Goal: Task Accomplishment & Management: Use online tool/utility

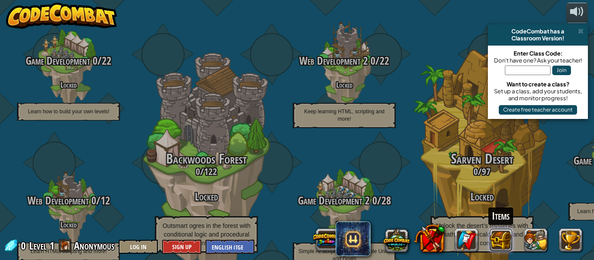
click at [497, 239] on button at bounding box center [500, 240] width 23 height 23
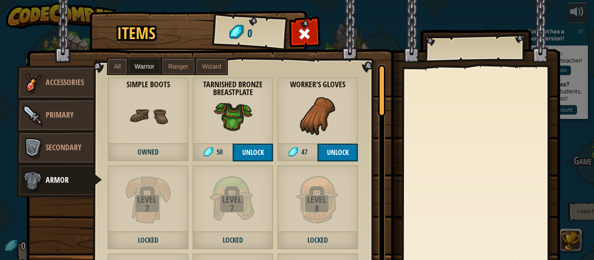
click at [168, 119] on div "Simple Boots Owned" at bounding box center [147, 119] width 81 height 85
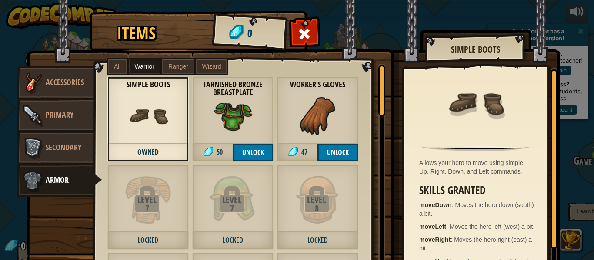
click at [239, 127] on img at bounding box center [232, 115] width 39 height 39
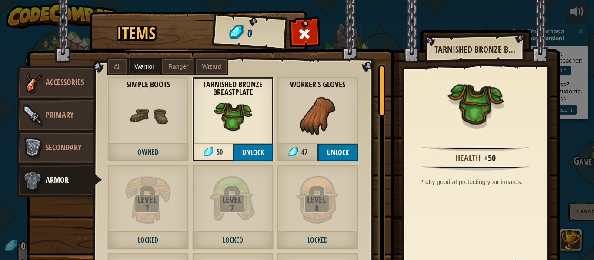
click at [124, 125] on div "Simple Boots Owned" at bounding box center [147, 119] width 81 height 85
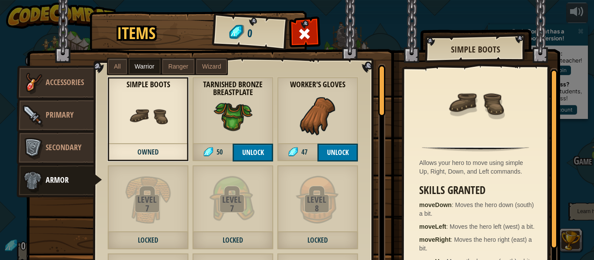
click at [475, 99] on img at bounding box center [475, 103] width 57 height 57
click at [306, 39] on span at bounding box center [305, 34] width 14 height 14
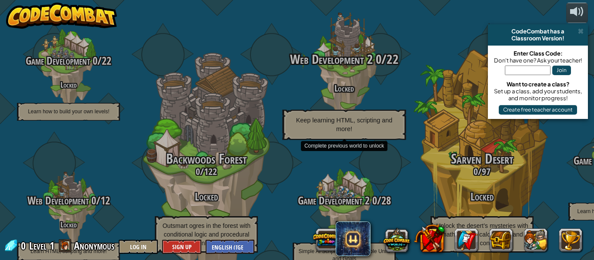
click at [339, 83] on h4 "Locked" at bounding box center [344, 88] width 165 height 10
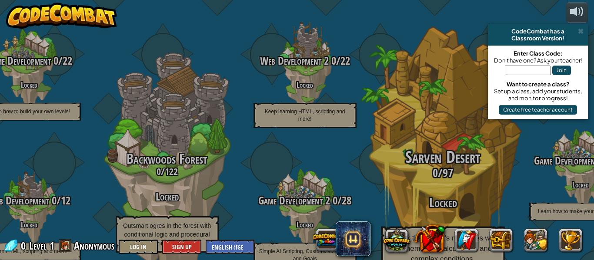
click at [483, 167] on h3 "0 / 97" at bounding box center [442, 173] width 165 height 13
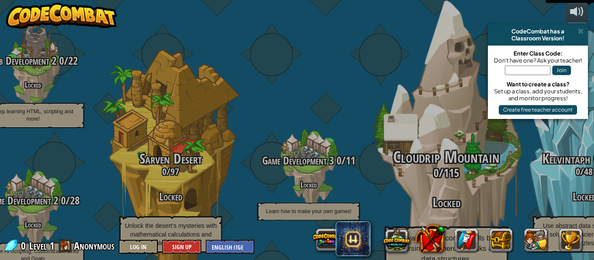
click at [428, 146] on span "Cloudrip Mountain" at bounding box center [446, 157] width 106 height 23
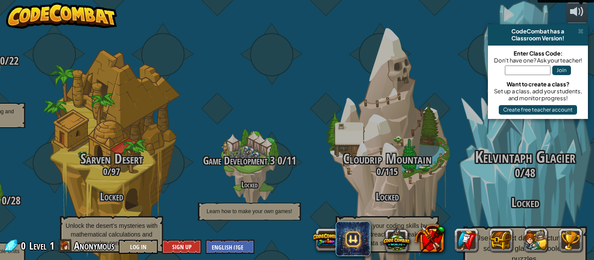
click at [552, 167] on h3 "0 / 48" at bounding box center [524, 173] width 165 height 13
click at [521, 196] on h3 "Locked" at bounding box center [524, 203] width 165 height 14
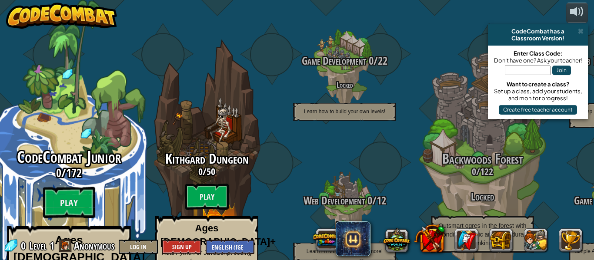
click at [62, 158] on div "CodeCombat Junior 0 / 172 Play Ages [DEMOGRAPHIC_DATA] Blocks or simple text co…" at bounding box center [68, 231] width 165 height 165
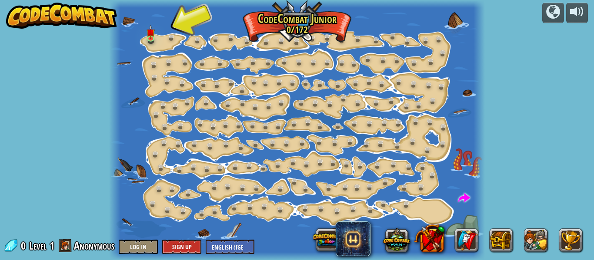
click at [159, 33] on div at bounding box center [296, 130] width 375 height 260
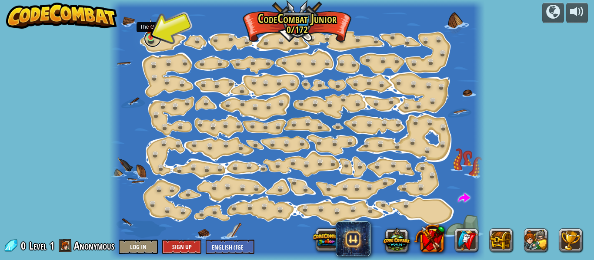
click at [154, 39] on link at bounding box center [152, 38] width 17 height 17
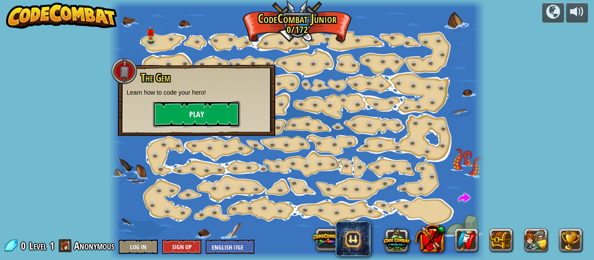
click at [194, 116] on button "Play" at bounding box center [196, 114] width 87 height 26
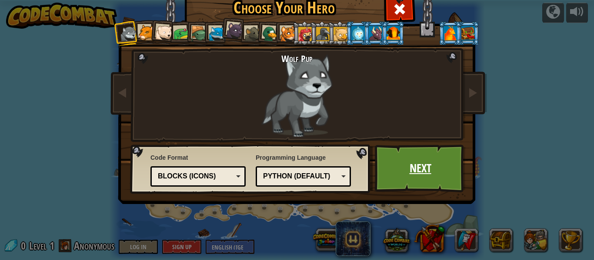
click at [440, 170] on link "Next" at bounding box center [420, 169] width 91 height 48
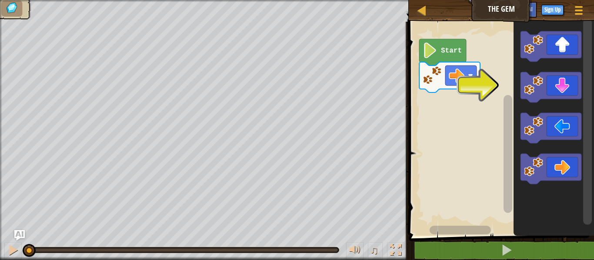
click at [488, 83] on rect "Blockly Workspace" at bounding box center [500, 126] width 188 height 219
click at [532, 79] on image "Blockly Workspace" at bounding box center [533, 85] width 19 height 19
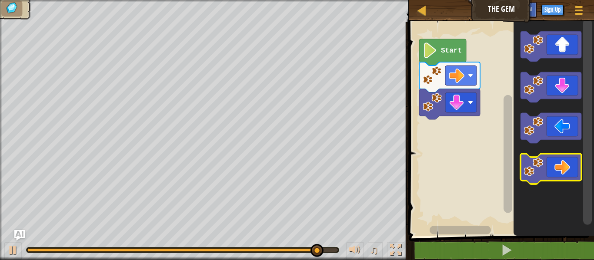
click at [572, 157] on icon "Blockly Workspace" at bounding box center [550, 169] width 61 height 30
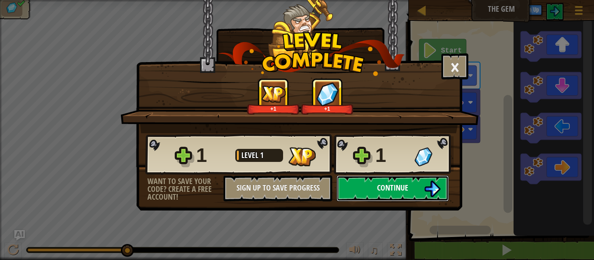
click at [375, 188] on button "Continue" at bounding box center [392, 189] width 112 height 26
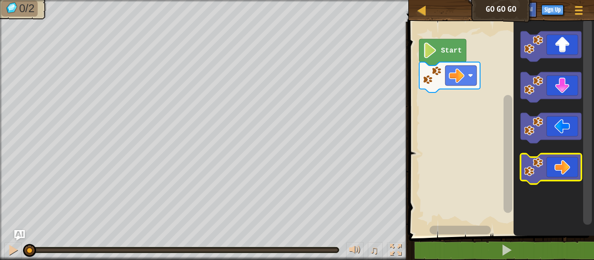
click at [554, 176] on icon "Blockly Workspace" at bounding box center [550, 169] width 61 height 30
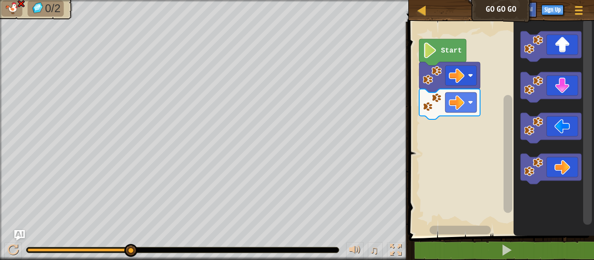
click at [446, 50] on text "Start" at bounding box center [451, 51] width 21 height 8
click at [422, 45] on icon "Blockly Workspace" at bounding box center [442, 52] width 47 height 27
click at [422, 47] on image "Blockly Workspace" at bounding box center [429, 51] width 15 height 16
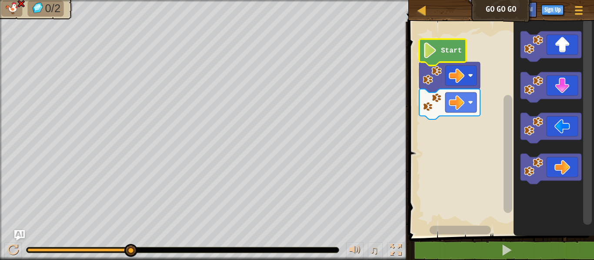
click at [422, 47] on image "Blockly Workspace" at bounding box center [429, 51] width 15 height 16
click at [509, 10] on div "Game Menu Sign Up Ask AI" at bounding box center [549, 12] width 80 height 20
click at [433, 51] on image "Blockly Workspace" at bounding box center [429, 51] width 15 height 16
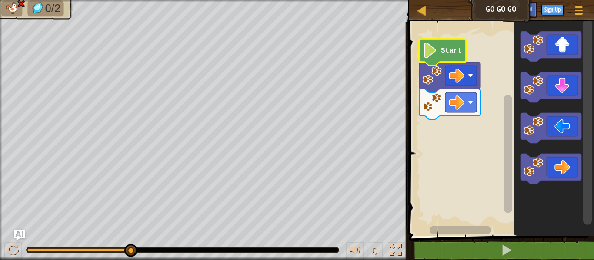
click at [432, 50] on image "Blockly Workspace" at bounding box center [429, 51] width 15 height 16
click at [50, 3] on span "0/2" at bounding box center [53, 8] width 16 height 13
click at [37, 9] on img at bounding box center [37, 8] width 14 height 13
click at [351, 254] on div at bounding box center [354, 250] width 11 height 11
click at [396, 257] on button at bounding box center [395, 252] width 17 height 18
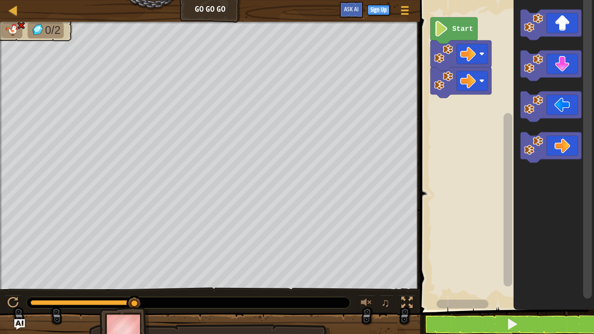
click at [394, 260] on div "♫" at bounding box center [384, 304] width 63 height 18
click at [368, 260] on div at bounding box center [366, 302] width 11 height 11
